Goal: Find specific page/section: Find specific page/section

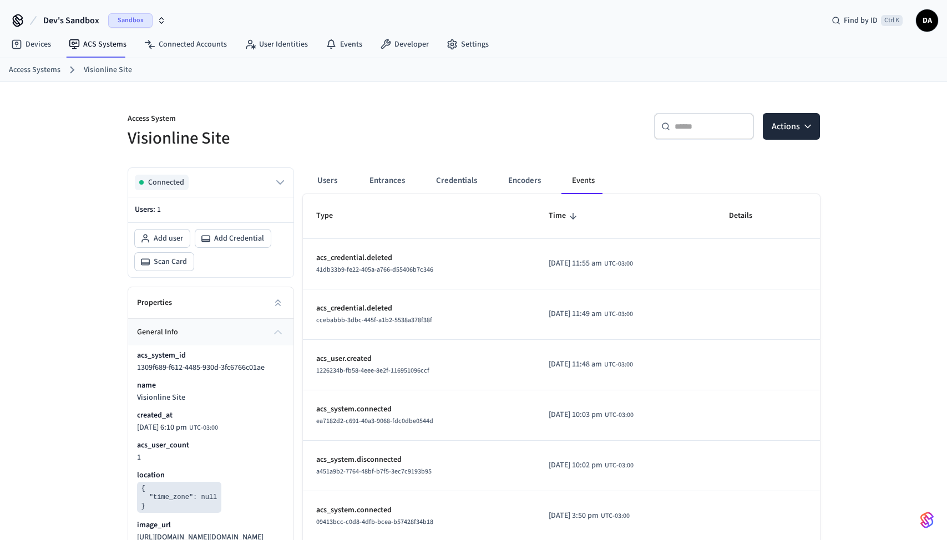
click at [112, 72] on link "Visionline Site" at bounding box center [108, 70] width 48 height 12
click at [51, 68] on link "Access Systems" at bounding box center [35, 70] width 52 height 12
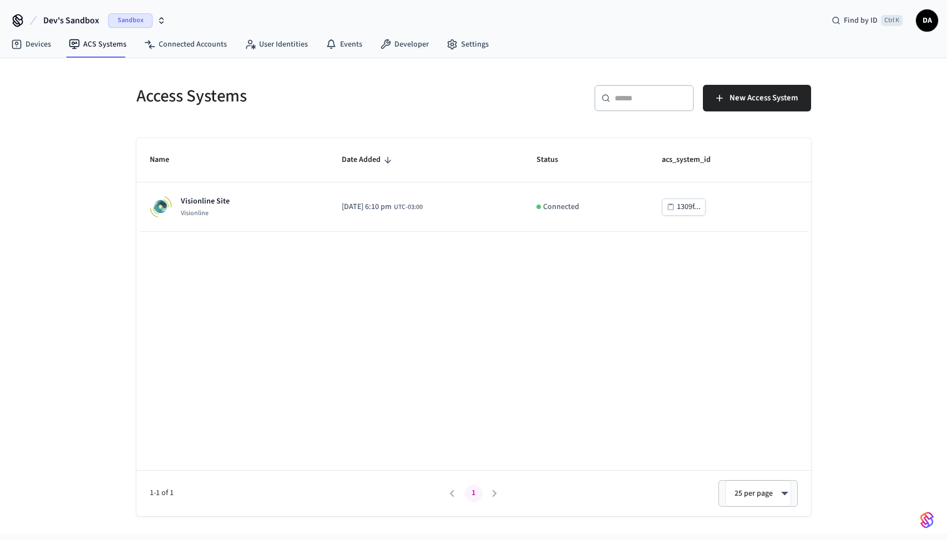
click at [924, 31] on span "DA" at bounding box center [927, 20] width 22 height 22
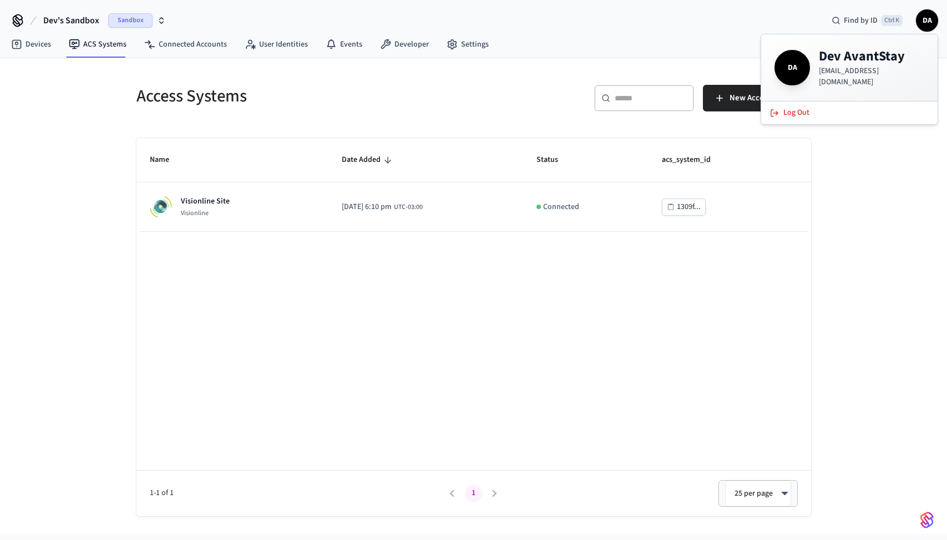
click at [863, 165] on div "Access Systems ​ ​ New Access System Name Date Added Status acs_system_id Visio…" at bounding box center [473, 296] width 947 height 476
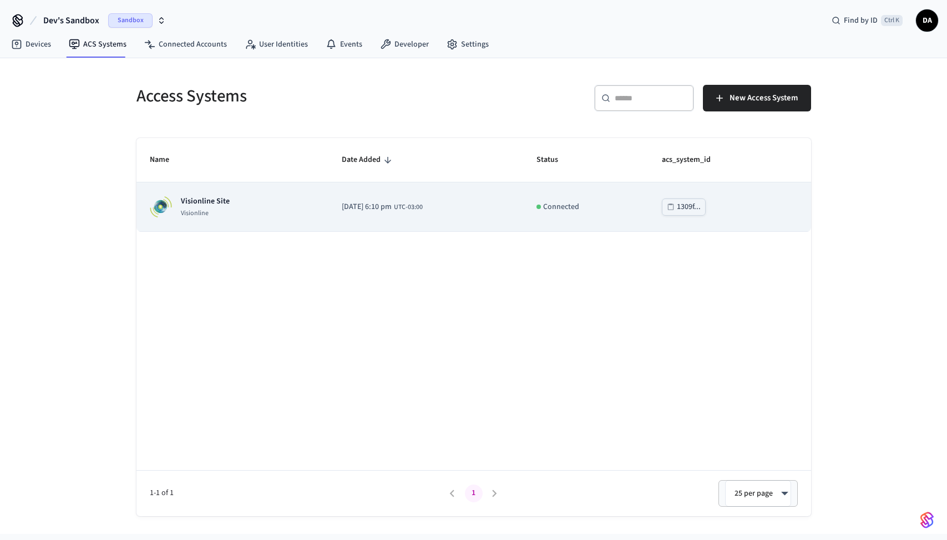
click at [215, 211] on p "Visionline" at bounding box center [205, 213] width 49 height 9
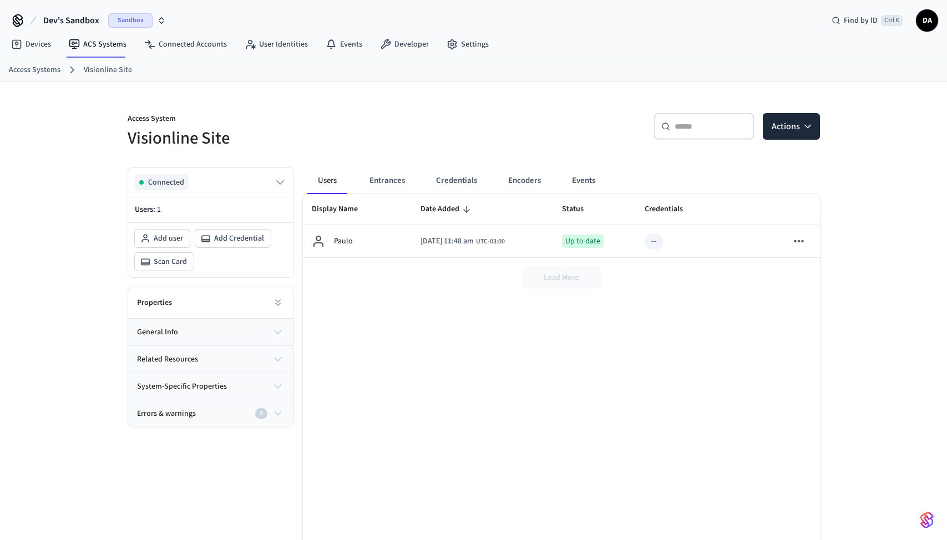
click at [755, 39] on div "Devices ACS Systems Connected Accounts User Identities Events Developer Settings" at bounding box center [473, 45] width 947 height 26
